Goal: Task Accomplishment & Management: Use online tool/utility

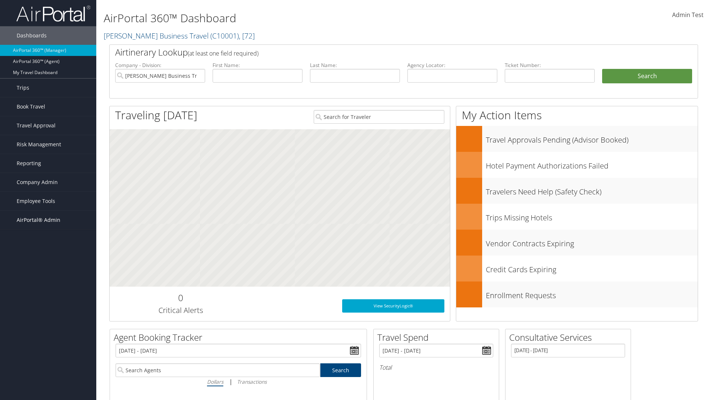
click at [48, 220] on span "AirPortal® Admin" at bounding box center [39, 220] width 44 height 19
click at [48, 290] on link "TMC Management" at bounding box center [48, 290] width 96 height 11
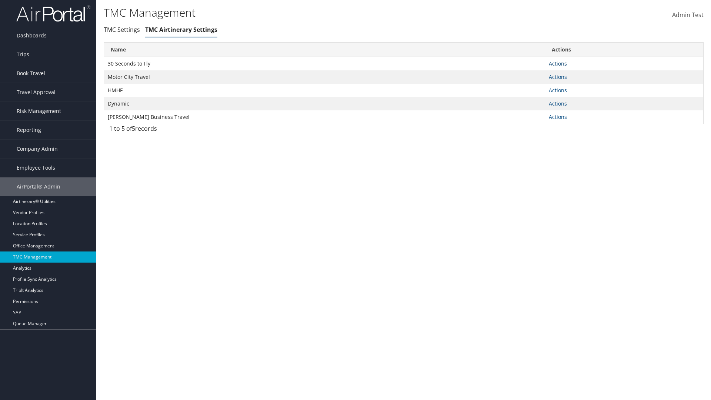
click at [558, 63] on link "Actions" at bounding box center [558, 63] width 18 height 7
click at [530, 87] on link "Manage General notes" at bounding box center [531, 87] width 68 height 13
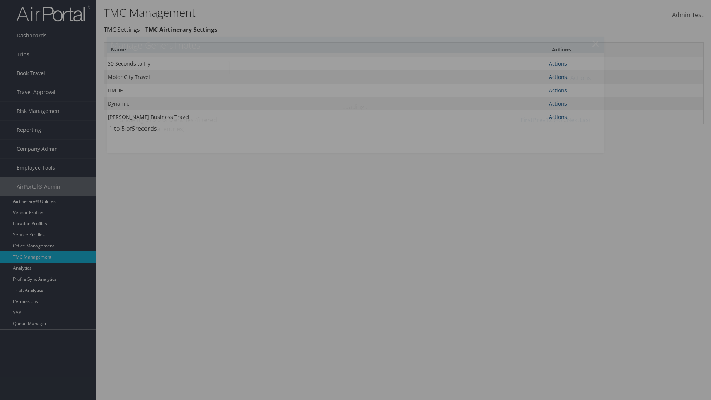
click at [572, 77] on link "Table Actions" at bounding box center [572, 78] width 37 height 8
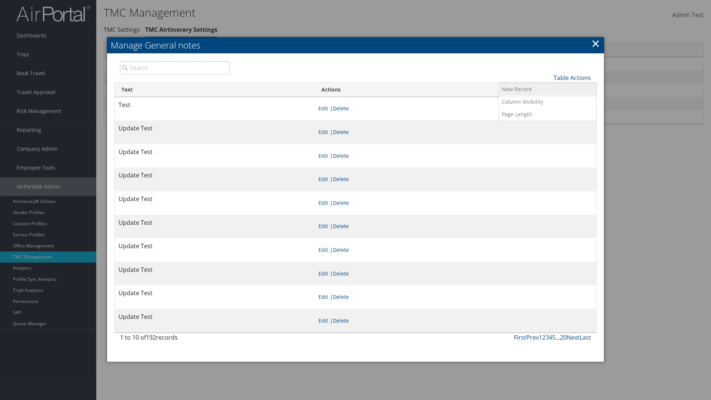
click at [547, 89] on link "New Record" at bounding box center [547, 89] width 97 height 13
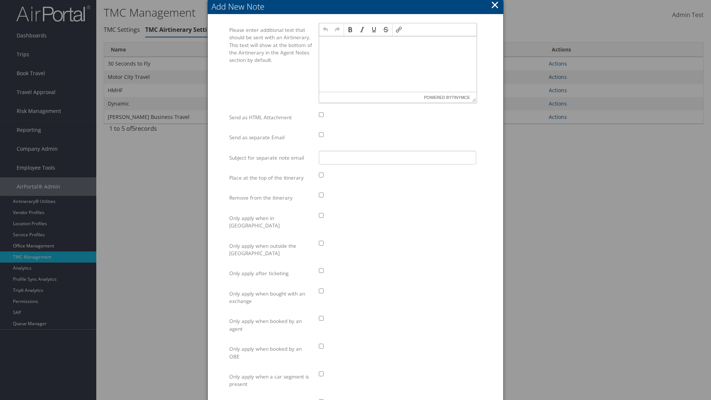
click at [398, 43] on p at bounding box center [397, 43] width 151 height 6
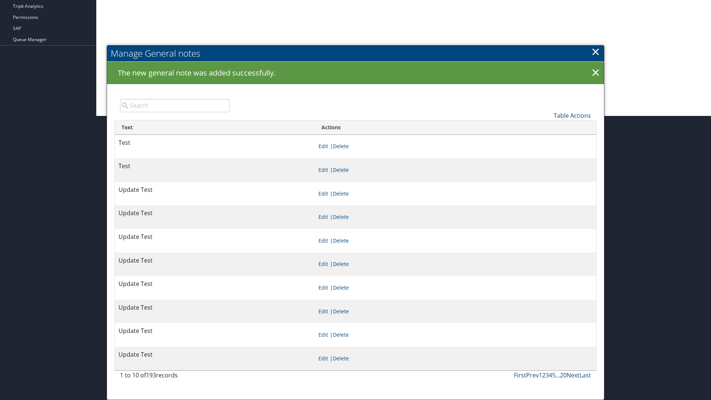
scroll to position [284, 0]
type input "Test"
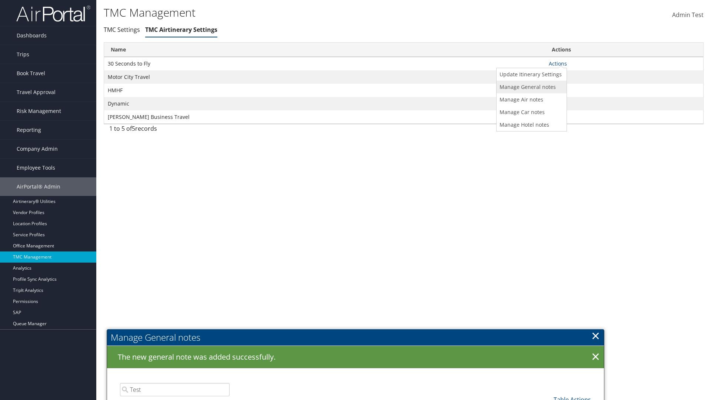
click at [530, 87] on link "Manage General notes" at bounding box center [531, 87] width 68 height 13
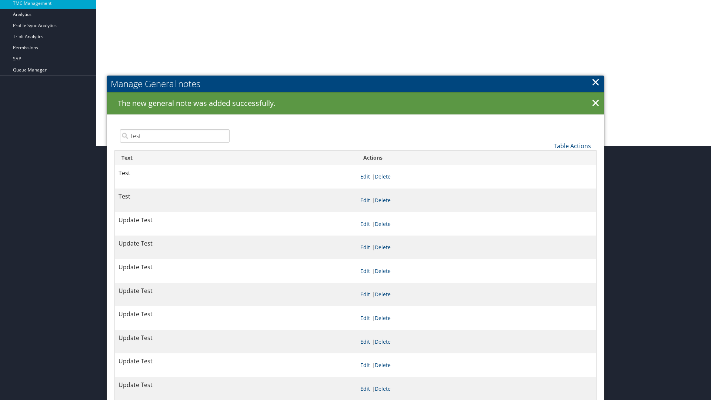
scroll to position [284, 0]
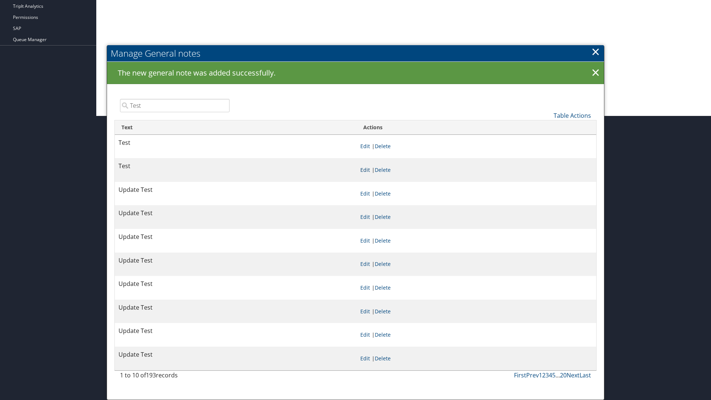
click at [365, 170] on link "Edit" at bounding box center [365, 169] width 10 height 7
